Goal: Check status: Check status

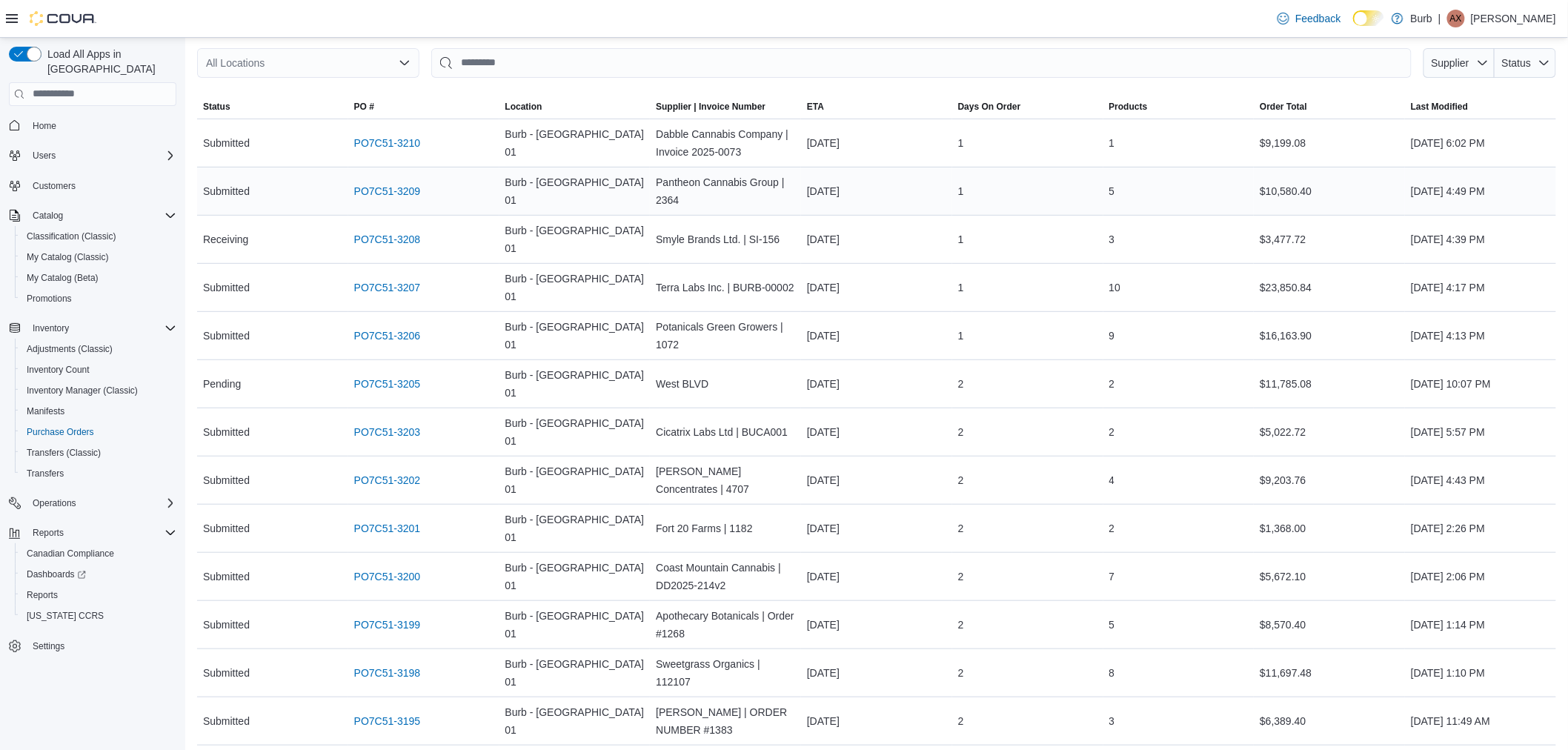
scroll to position [329, 0]
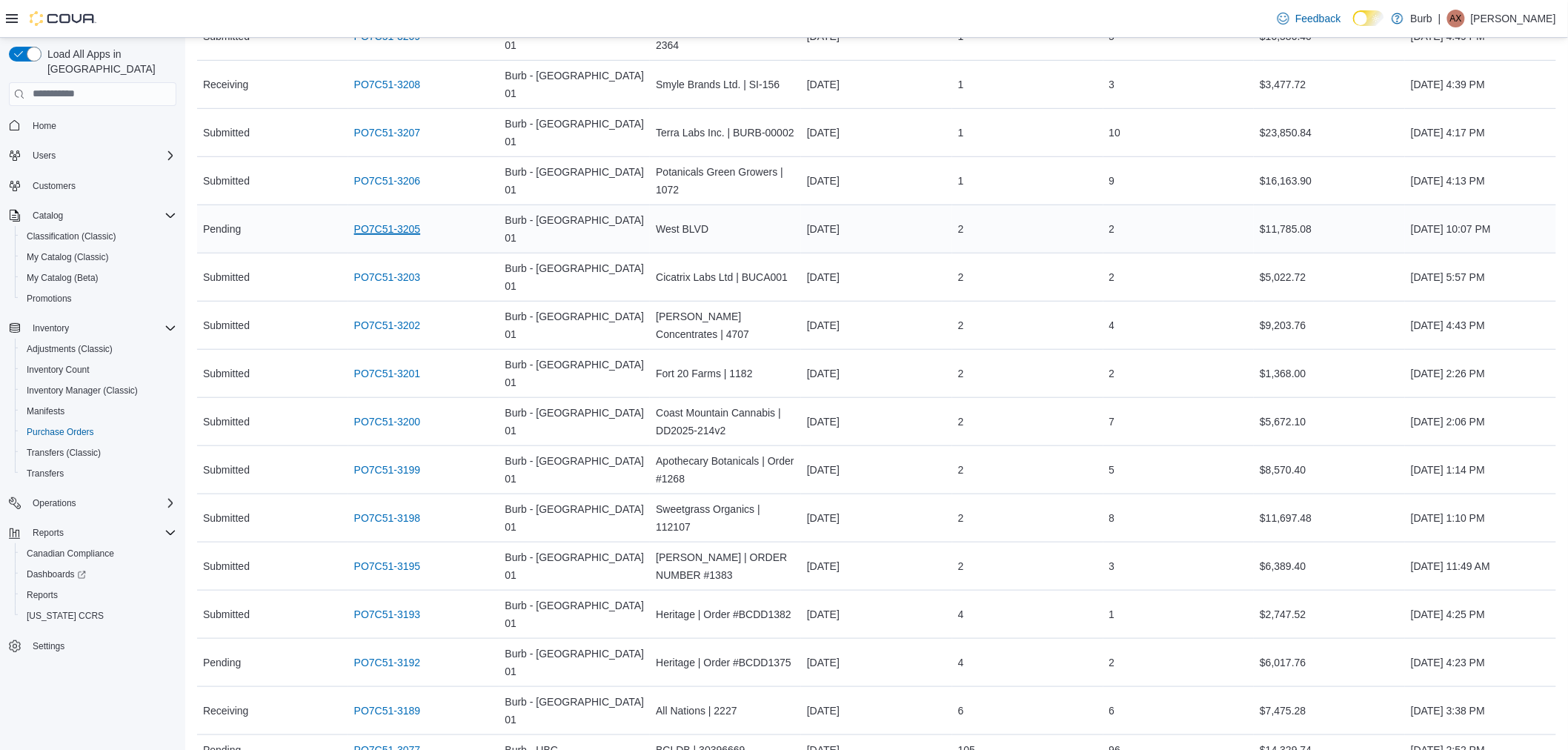
click at [393, 220] on link "PO7C51-3205" at bounding box center [387, 229] width 67 height 18
